Goal: Transaction & Acquisition: Book appointment/travel/reservation

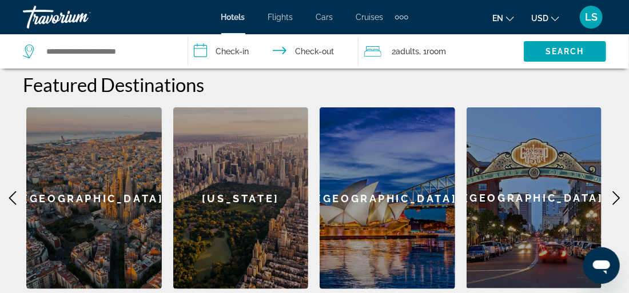
scroll to position [265, 0]
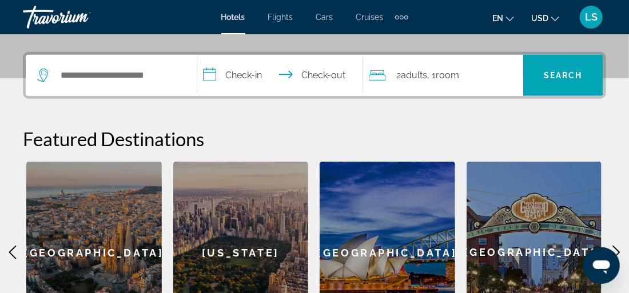
click at [616, 249] on icon "Main content" at bounding box center [616, 253] width 7 height 14
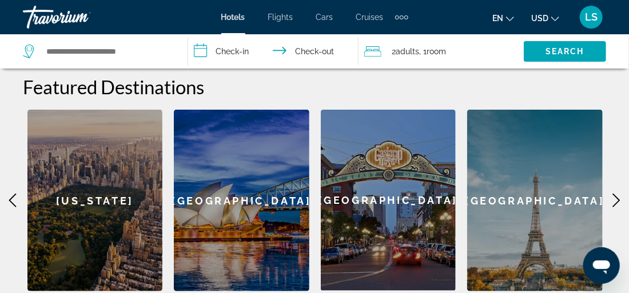
scroll to position [332, 0]
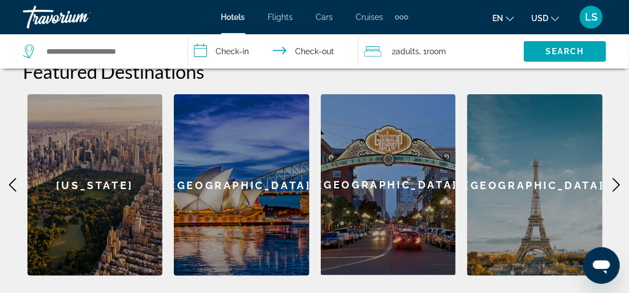
click at [512, 193] on div "[GEOGRAPHIC_DATA]" at bounding box center [535, 185] width 136 height 182
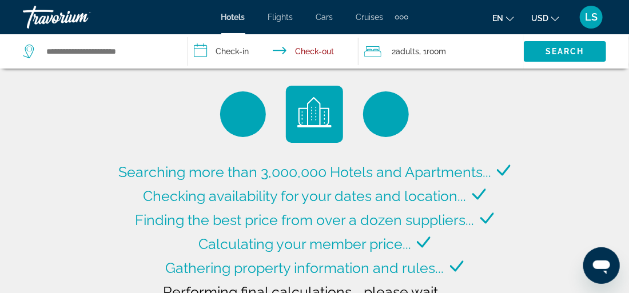
type input "**********"
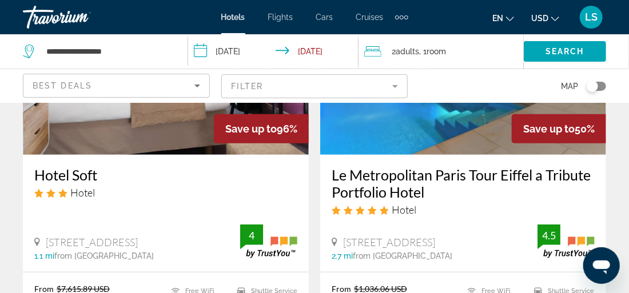
scroll to position [196, 0]
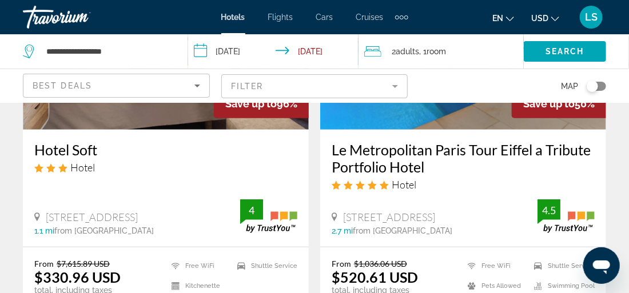
click at [234, 18] on span "Hotels" at bounding box center [233, 17] width 24 height 9
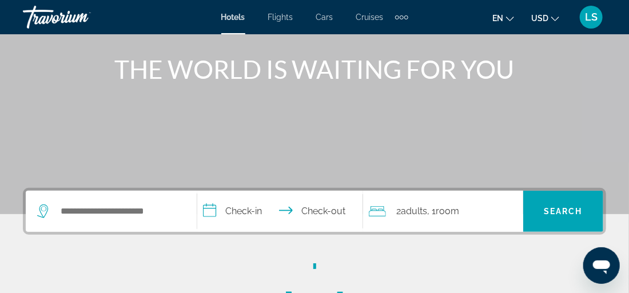
scroll to position [250, 0]
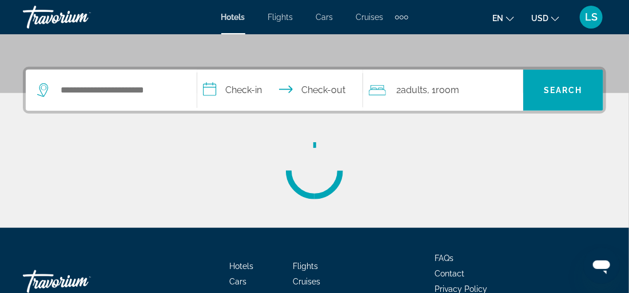
click at [244, 86] on input "**********" at bounding box center [282, 92] width 170 height 45
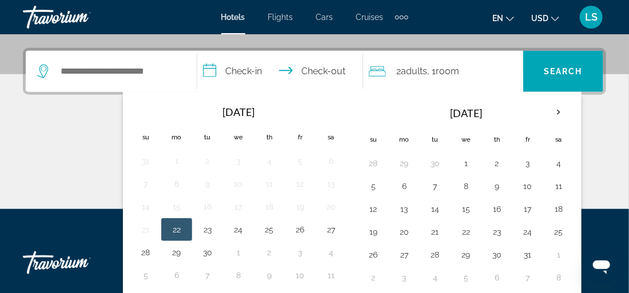
scroll to position [280, 0]
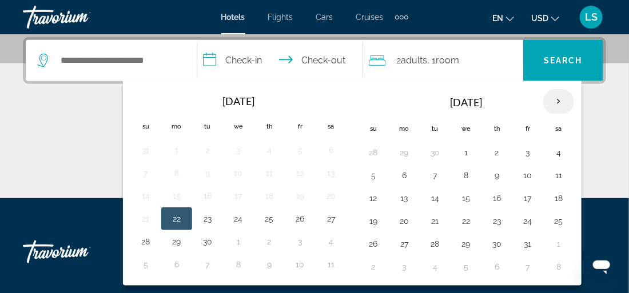
click at [555, 100] on th "Next month" at bounding box center [558, 101] width 31 height 25
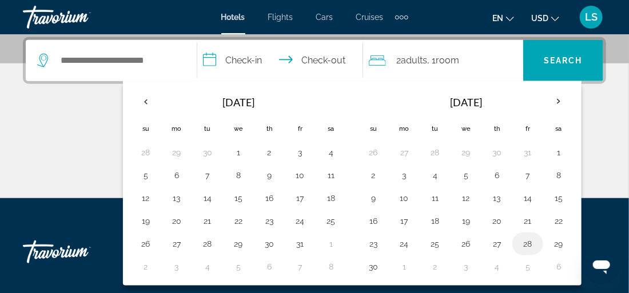
click at [525, 242] on button "28" at bounding box center [528, 244] width 18 height 16
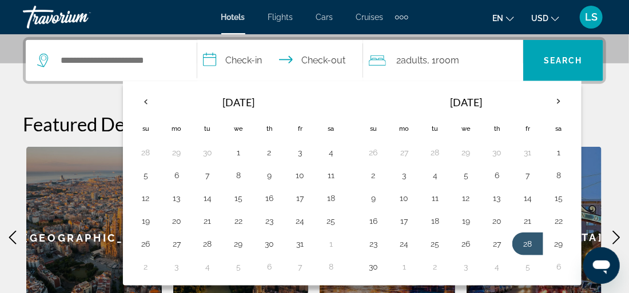
click at [323, 63] on input "**********" at bounding box center [282, 62] width 170 height 45
click at [370, 260] on button "30" at bounding box center [373, 267] width 18 height 16
type input "**********"
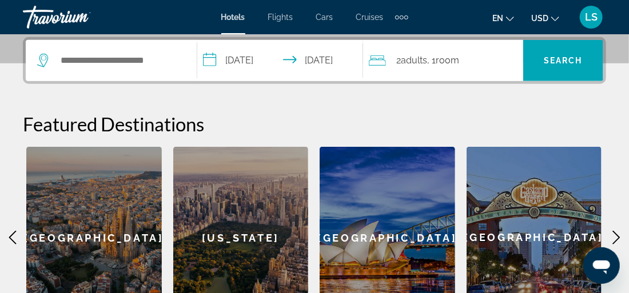
click at [447, 55] on span "Room" at bounding box center [447, 60] width 23 height 11
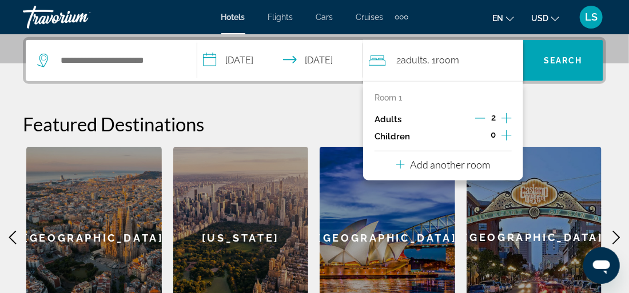
click at [485, 118] on icon "Decrement adults" at bounding box center [480, 118] width 10 height 1
click at [500, 54] on div "1 Adult Adults , 1 Room rooms" at bounding box center [446, 61] width 154 height 16
click at [618, 236] on icon "Main content" at bounding box center [616, 238] width 7 height 14
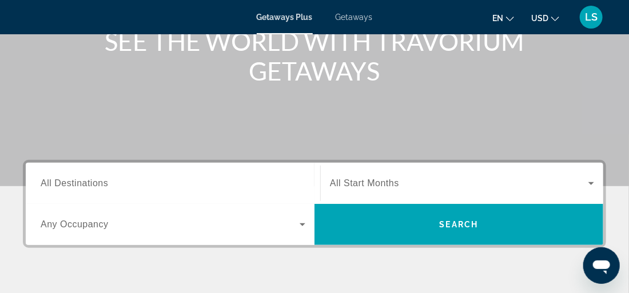
scroll to position [226, 0]
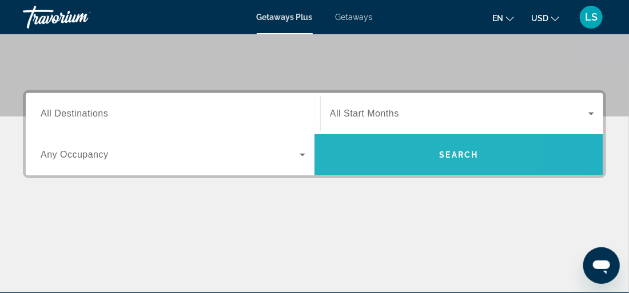
click at [355, 156] on span "Search widget" at bounding box center [458, 154] width 289 height 27
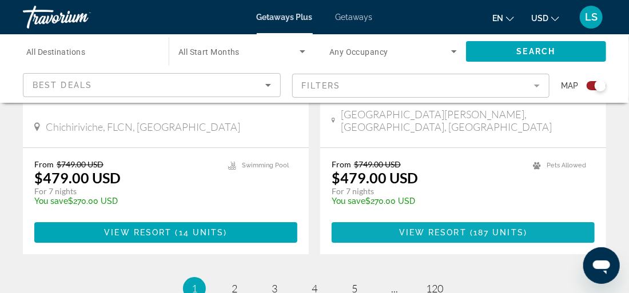
scroll to position [2680, 0]
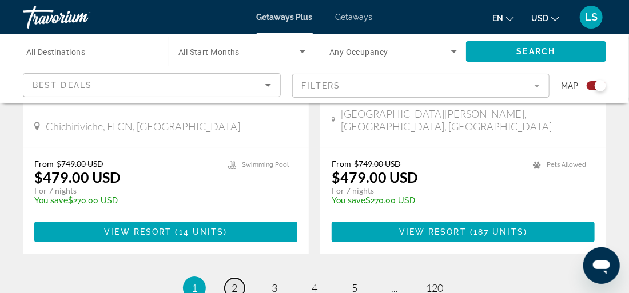
click at [237, 282] on span "2" at bounding box center [235, 288] width 6 height 13
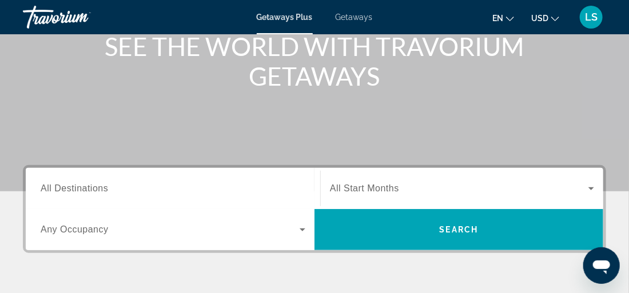
scroll to position [243, 0]
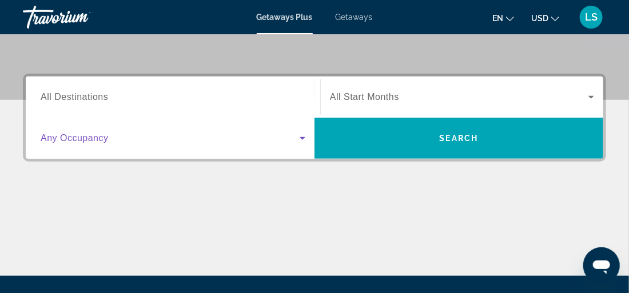
click at [304, 137] on icon "Search widget" at bounding box center [303, 138] width 6 height 3
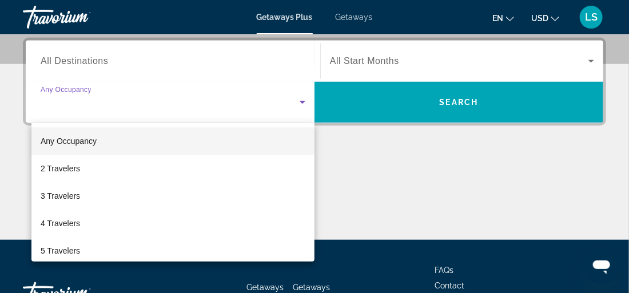
scroll to position [280, 0]
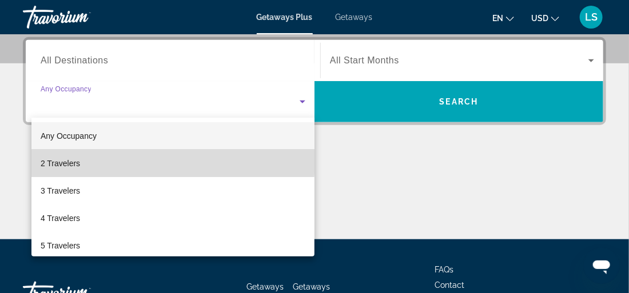
click at [75, 160] on span "2 Travelers" at bounding box center [60, 164] width 39 height 14
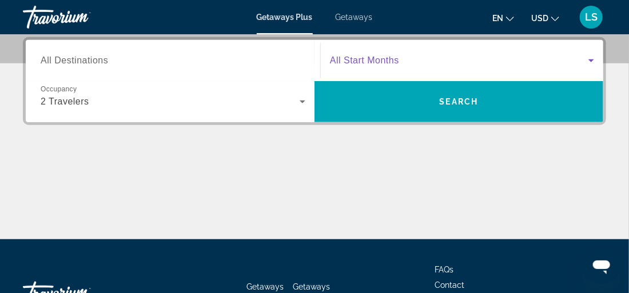
click at [591, 58] on icon "Search widget" at bounding box center [591, 61] width 14 height 14
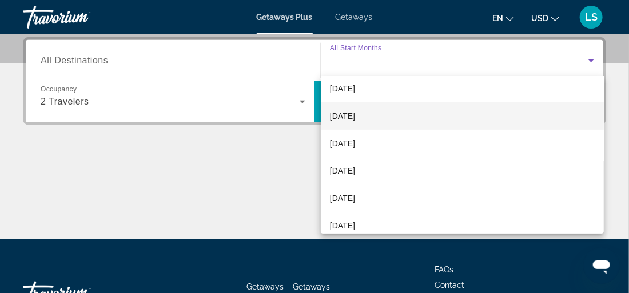
scroll to position [77, 0]
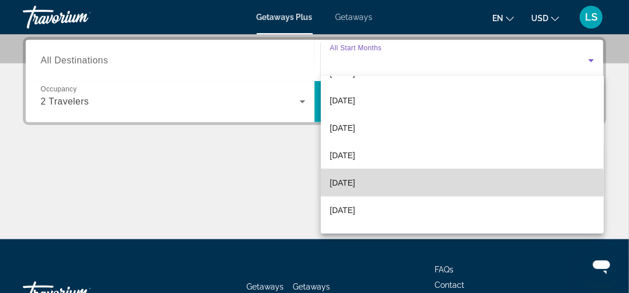
click at [355, 183] on span "February 2026" at bounding box center [342, 183] width 25 height 14
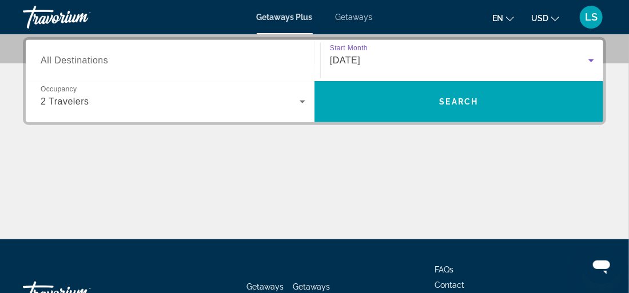
click at [101, 66] on input "Destination All Destinations" at bounding box center [173, 61] width 265 height 14
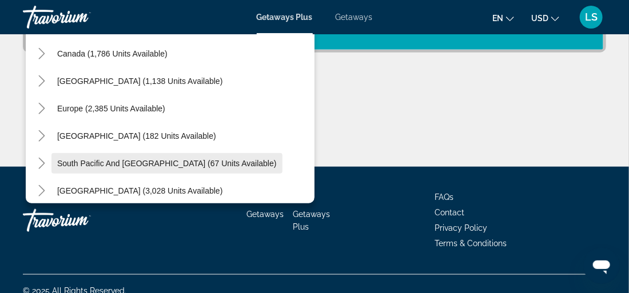
scroll to position [66, 0]
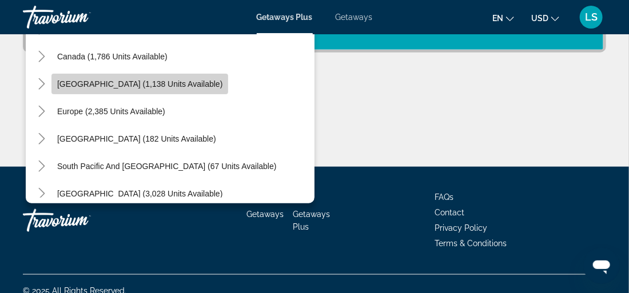
click at [144, 82] on span "Caribbean & Atlantic Islands (1,138 units available)" at bounding box center [139, 83] width 165 height 9
type input "**********"
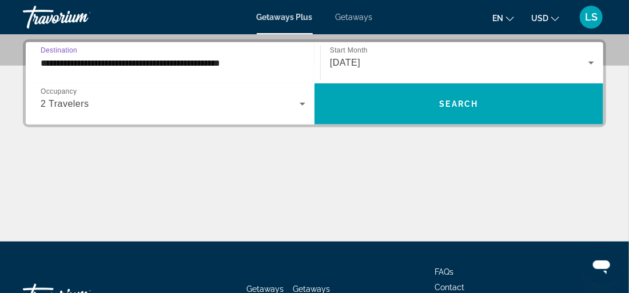
scroll to position [280, 0]
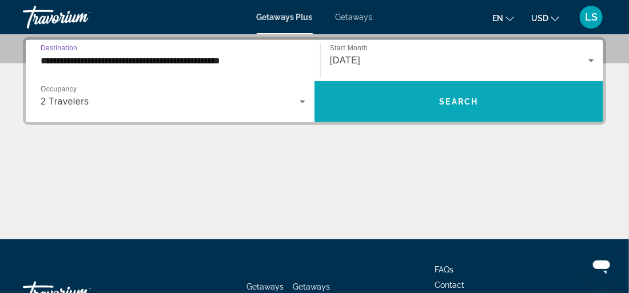
click at [377, 110] on span "Search widget" at bounding box center [458, 101] width 289 height 27
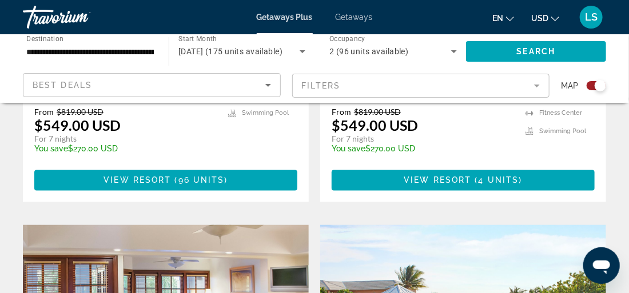
scroll to position [662, 0]
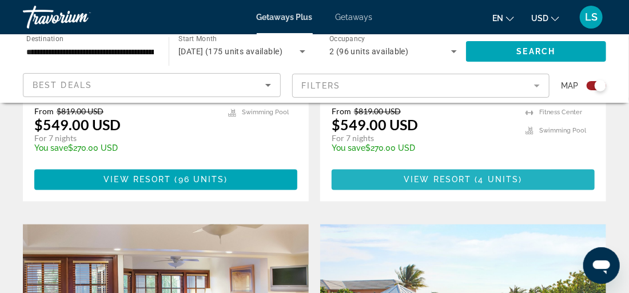
click at [428, 178] on span "View Resort" at bounding box center [437, 180] width 67 height 9
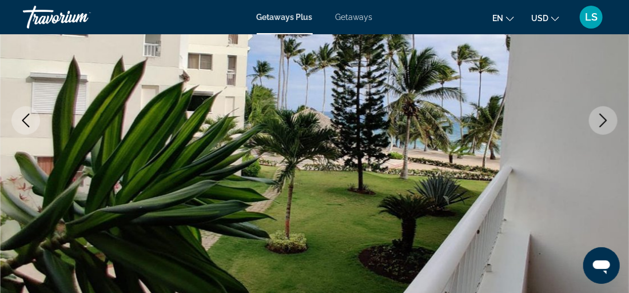
scroll to position [236, 0]
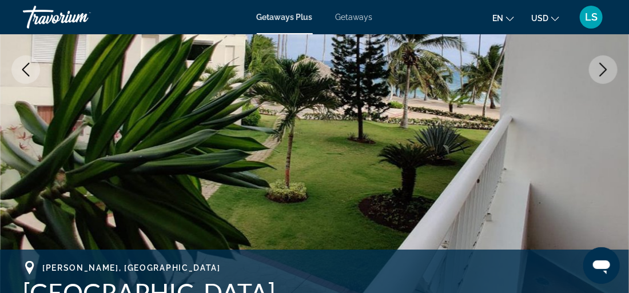
click at [599, 66] on icon "Next image" at bounding box center [603, 70] width 14 height 14
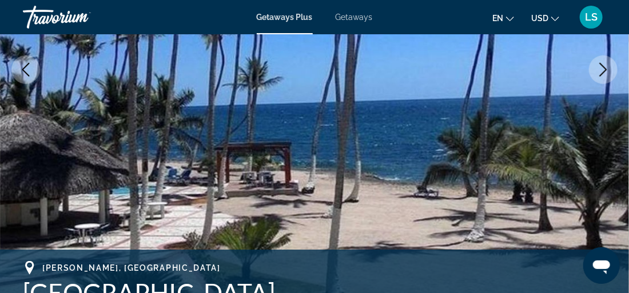
click at [599, 66] on icon "Next image" at bounding box center [603, 70] width 14 height 14
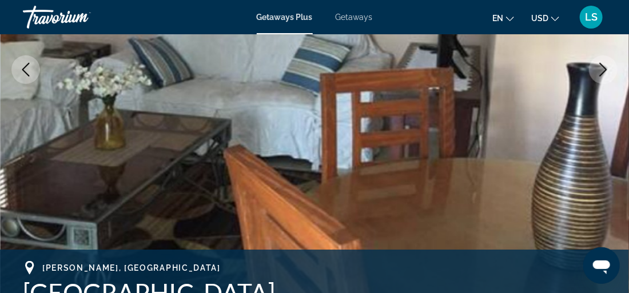
click at [599, 66] on icon "Next image" at bounding box center [603, 70] width 14 height 14
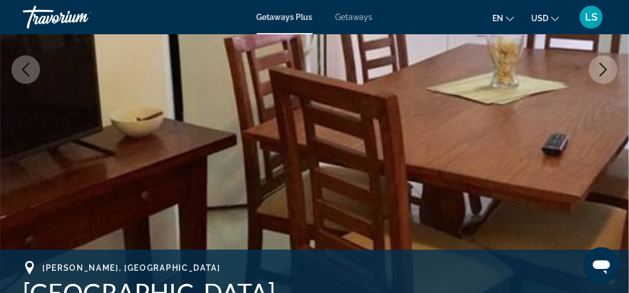
click at [599, 66] on icon "Next image" at bounding box center [603, 70] width 14 height 14
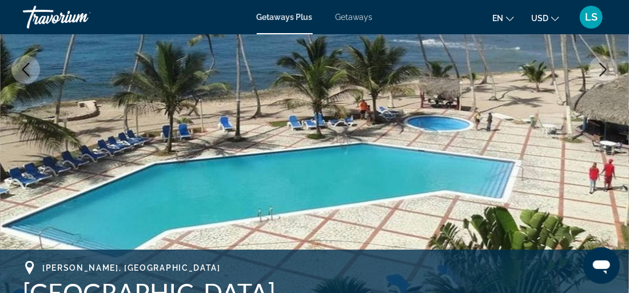
click at [599, 66] on icon "Next image" at bounding box center [603, 70] width 14 height 14
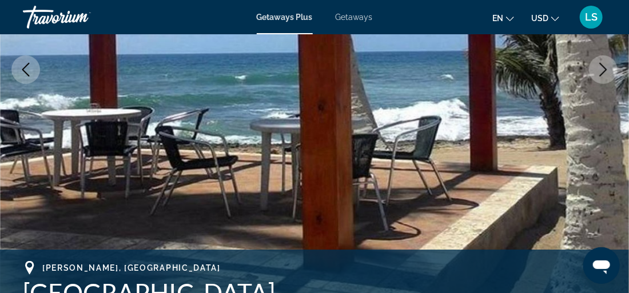
click at [599, 66] on icon "Next image" at bounding box center [603, 70] width 14 height 14
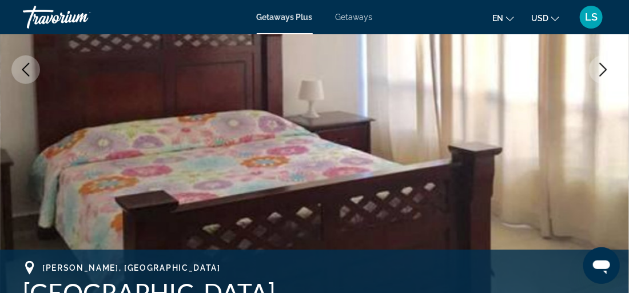
click at [599, 66] on icon "Next image" at bounding box center [603, 70] width 14 height 14
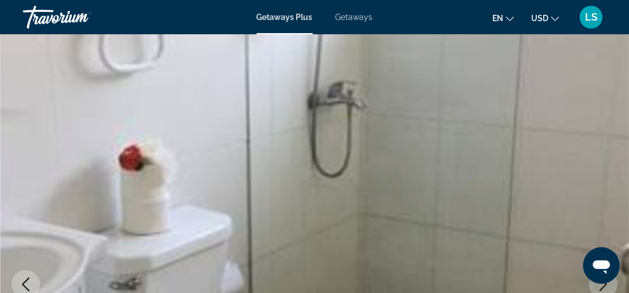
scroll to position [0, 0]
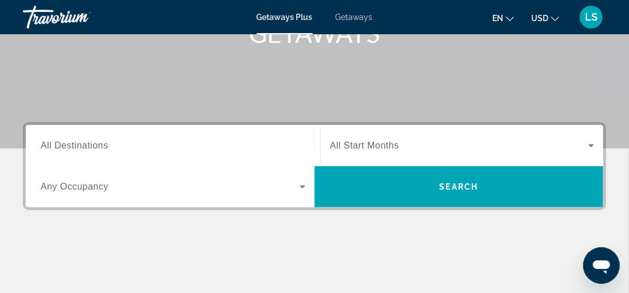
scroll to position [202, 0]
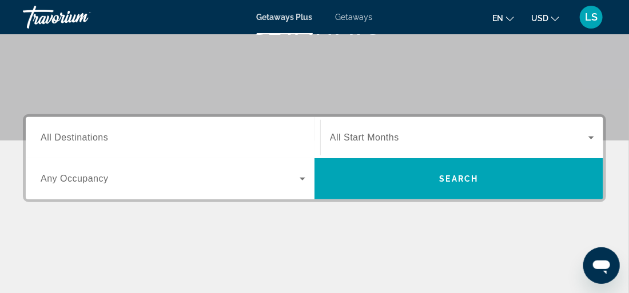
click at [87, 138] on span "All Destinations" at bounding box center [74, 138] width 67 height 10
click at [87, 138] on input "Destination All Destinations" at bounding box center [173, 139] width 265 height 14
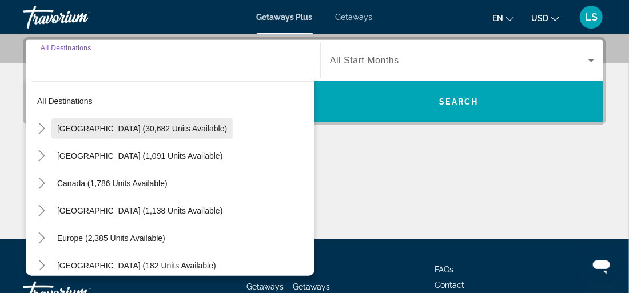
scroll to position [18, 0]
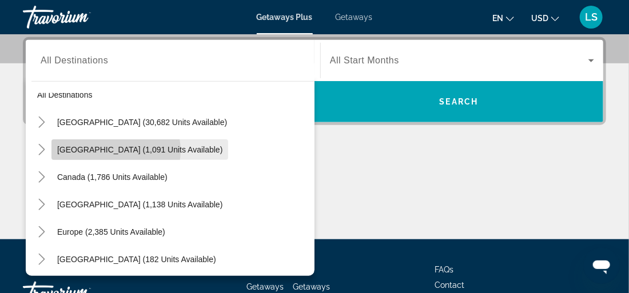
click at [115, 150] on span "Mexico (1,091 units available)" at bounding box center [139, 149] width 165 height 9
type input "**********"
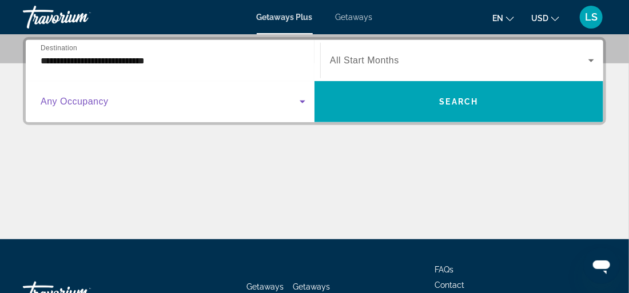
click at [298, 105] on icon "Search widget" at bounding box center [303, 102] width 14 height 14
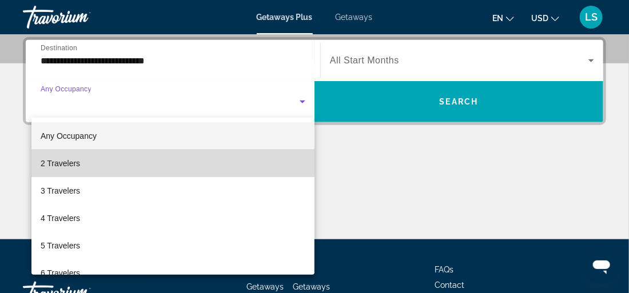
click at [59, 161] on span "2 Travelers" at bounding box center [60, 164] width 39 height 14
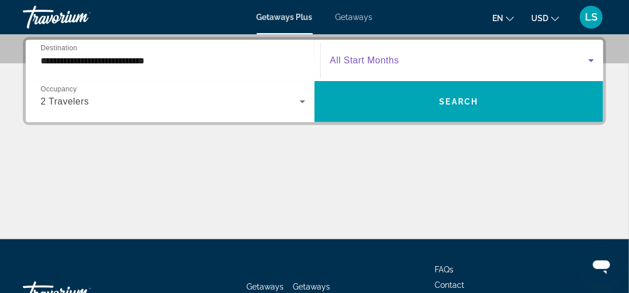
click at [591, 62] on icon "Search widget" at bounding box center [591, 61] width 14 height 14
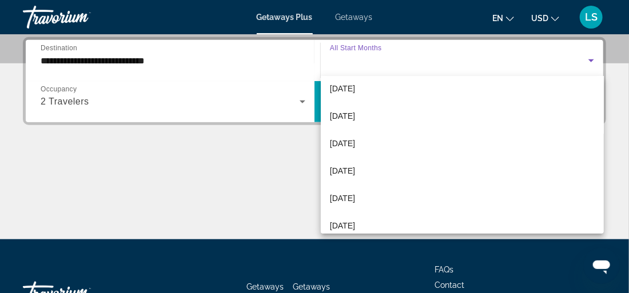
scroll to position [128, 0]
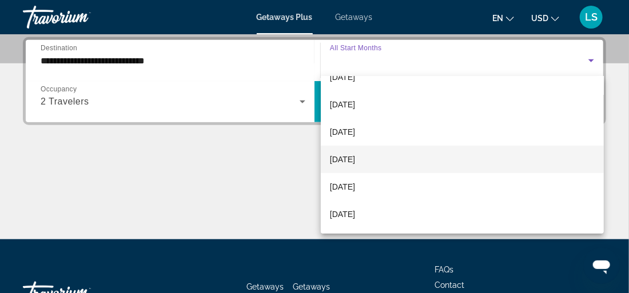
click at [352, 158] on span "March 2026" at bounding box center [342, 160] width 25 height 14
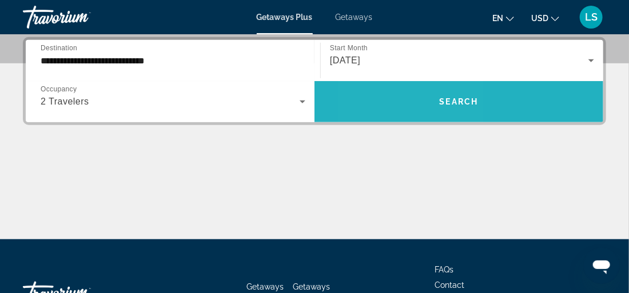
click at [400, 107] on span "Search widget" at bounding box center [458, 101] width 289 height 27
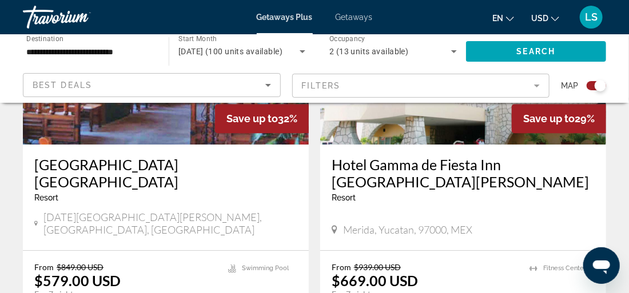
scroll to position [2610, 0]
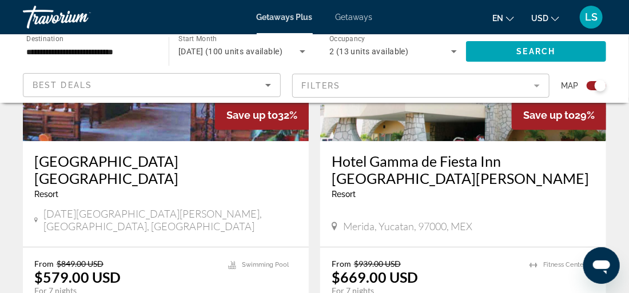
click at [269, 84] on icon "Sort by" at bounding box center [268, 85] width 6 height 3
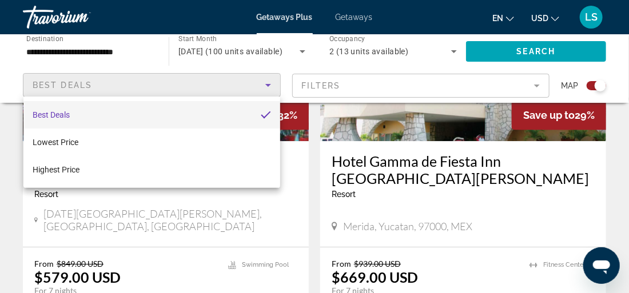
click at [269, 83] on div at bounding box center [314, 146] width 629 height 293
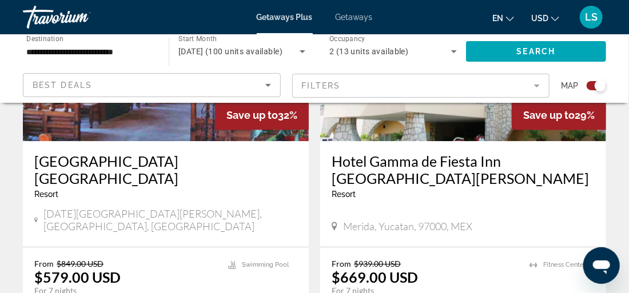
click at [539, 85] on mat-form-field "Filters" at bounding box center [421, 86] width 258 height 24
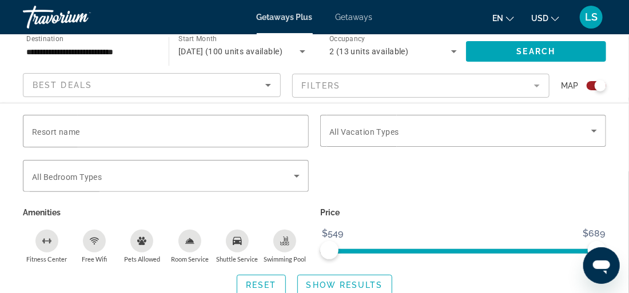
click at [539, 85] on mat-form-field "Filters" at bounding box center [421, 86] width 258 height 24
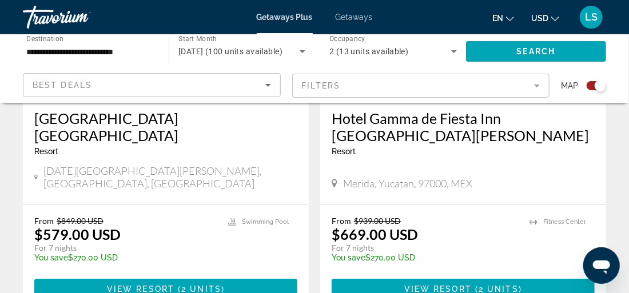
scroll to position [2737, 0]
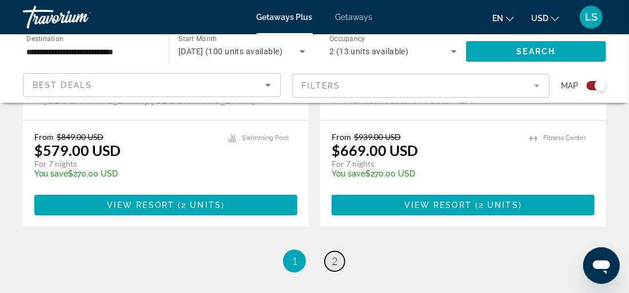
click at [335, 255] on span "2" at bounding box center [335, 261] width 6 height 13
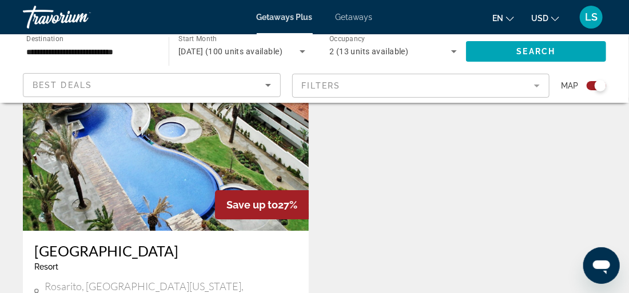
scroll to position [1307, 0]
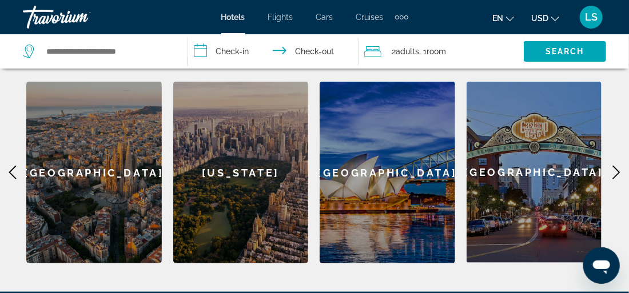
scroll to position [341, 0]
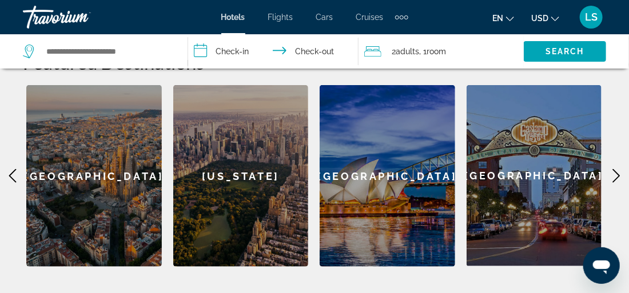
click at [614, 181] on icon "Main content" at bounding box center [616, 176] width 7 height 14
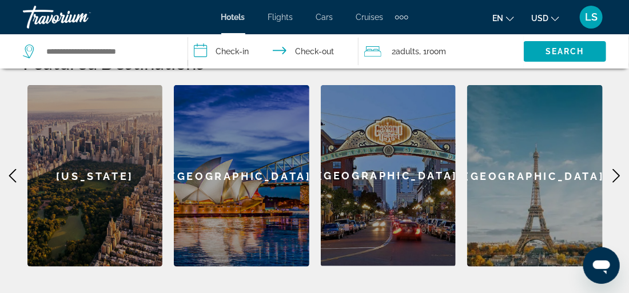
click at [614, 181] on icon "Main content" at bounding box center [616, 176] width 7 height 14
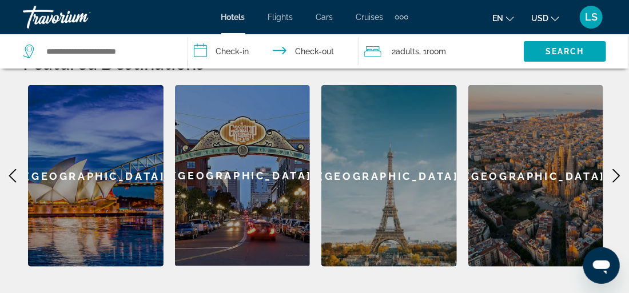
click at [614, 181] on icon "Main content" at bounding box center [616, 176] width 7 height 14
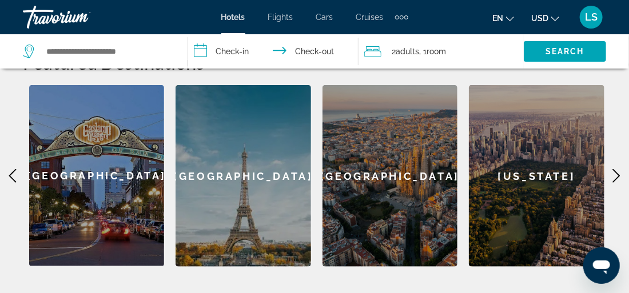
click at [614, 181] on icon "Main content" at bounding box center [616, 176] width 7 height 14
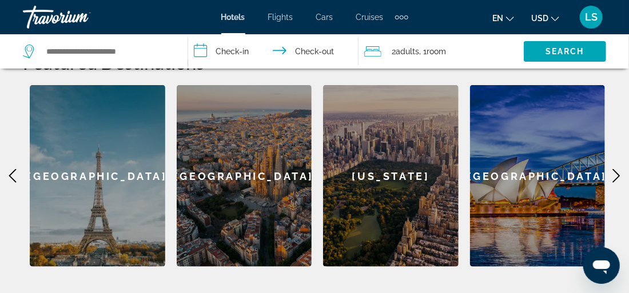
click at [614, 181] on icon "Main content" at bounding box center [616, 176] width 7 height 14
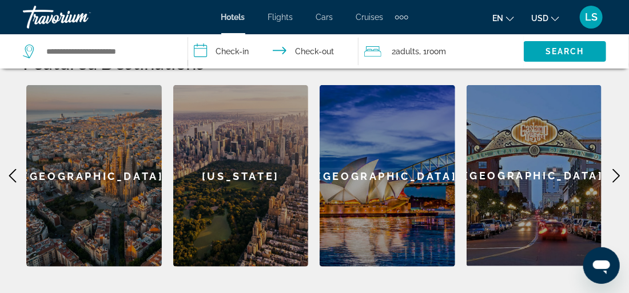
click at [614, 181] on icon "Main content" at bounding box center [616, 176] width 7 height 14
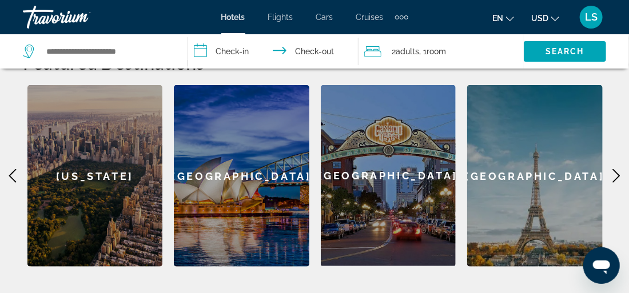
click at [614, 181] on icon "Main content" at bounding box center [616, 176] width 7 height 14
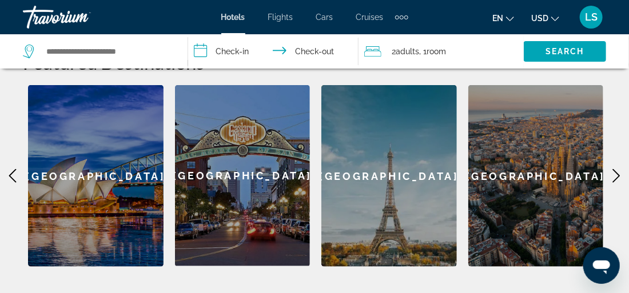
click at [593, 16] on span "LS" at bounding box center [591, 16] width 13 height 11
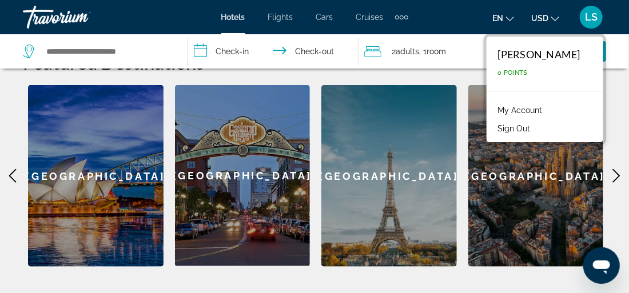
click at [612, 194] on div "**********" at bounding box center [314, 121] width 629 height 292
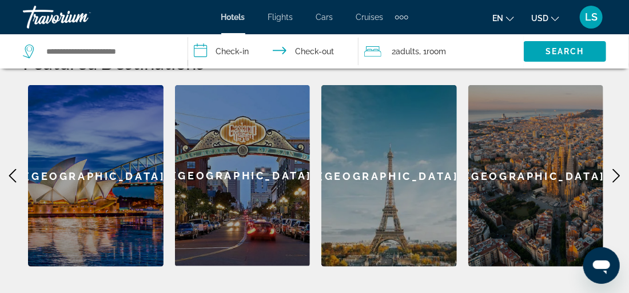
click at [16, 180] on icon "Main content" at bounding box center [13, 176] width 14 height 14
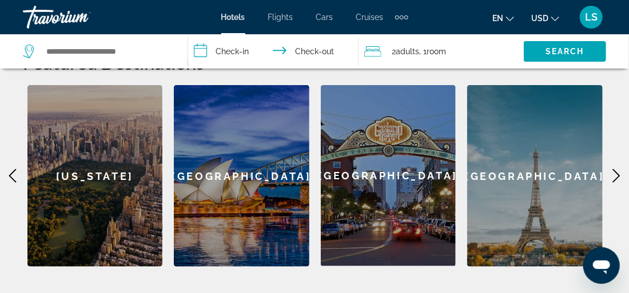
click at [16, 180] on icon "Main content" at bounding box center [13, 176] width 14 height 14
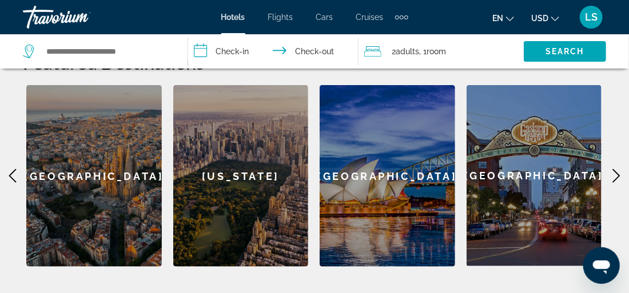
click at [102, 186] on div "[GEOGRAPHIC_DATA]" at bounding box center [94, 176] width 136 height 182
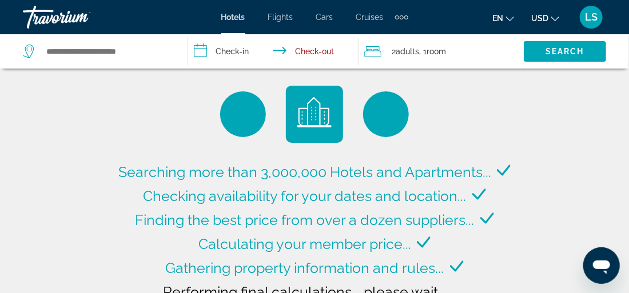
type input "**********"
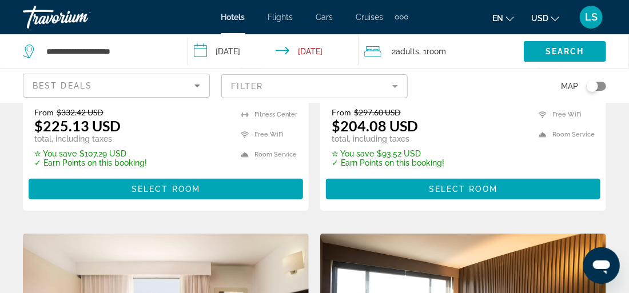
scroll to position [1652, 0]
